Goal: Task Accomplishment & Management: Manage account settings

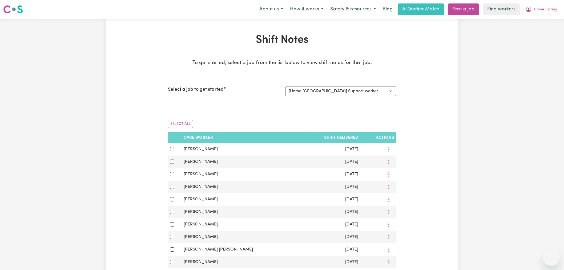
select select "11168"
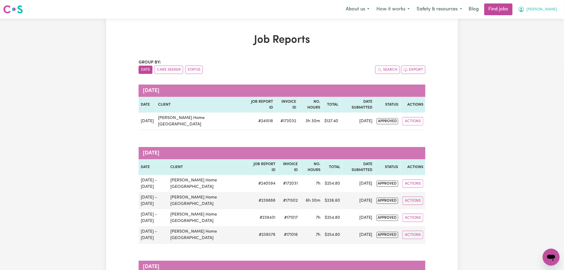
click at [559, 6] on button "[PERSON_NAME]" at bounding box center [538, 9] width 46 height 11
click at [539, 43] on link "Logout" at bounding box center [539, 41] width 42 height 10
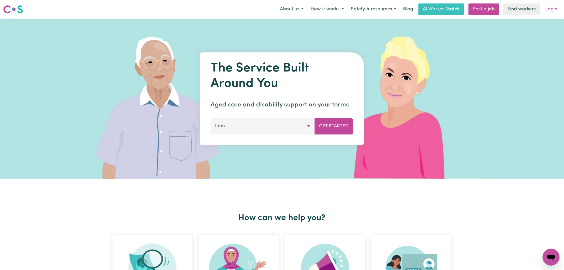
click at [548, 8] on link "Login" at bounding box center [551, 9] width 18 height 12
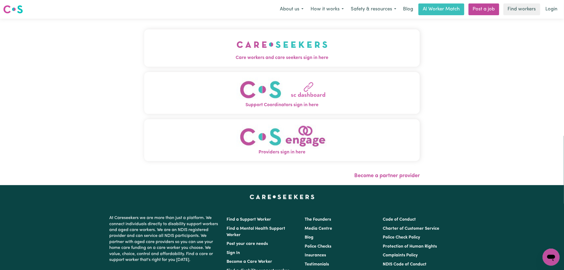
click at [237, 47] on img "Care workers and care seekers sign in here" at bounding box center [282, 45] width 91 height 20
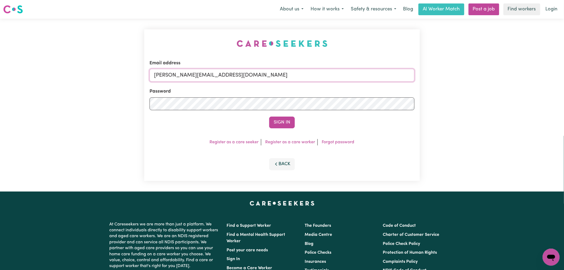
click at [233, 75] on input "[PERSON_NAME][EMAIL_ADDRESS][DOMAIN_NAME]" at bounding box center [282, 75] width 265 height 13
drag, startPoint x: 294, startPoint y: 71, endPoint x: 181, endPoint y: 74, distance: 112.5
click at [181, 74] on input "[EMAIL_ADDRESS][DOMAIN_NAME]" at bounding box center [282, 75] width 265 height 13
type input "[EMAIL_ADDRESS][DOMAIN_NAME]"
click at [269, 116] on button "Sign In" at bounding box center [282, 122] width 26 height 12
